Goal: Entertainment & Leisure: Consume media (video, audio)

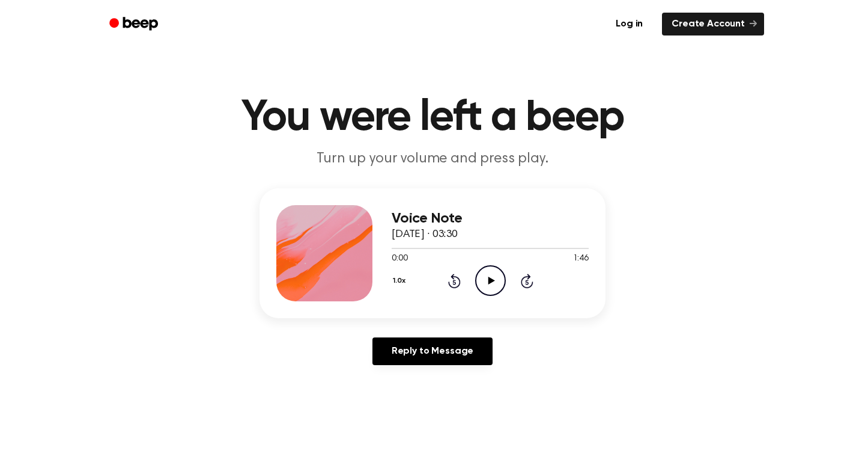
click at [493, 276] on icon "Play Audio" at bounding box center [490, 280] width 31 height 31
click at [492, 272] on icon "Play Audio" at bounding box center [490, 280] width 31 height 31
click at [496, 280] on icon "Play Audio" at bounding box center [490, 280] width 31 height 31
click at [489, 279] on icon at bounding box center [491, 280] width 7 height 8
click at [488, 275] on icon "Play Audio" at bounding box center [490, 280] width 31 height 31
